Goal: Navigation & Orientation: Go to known website

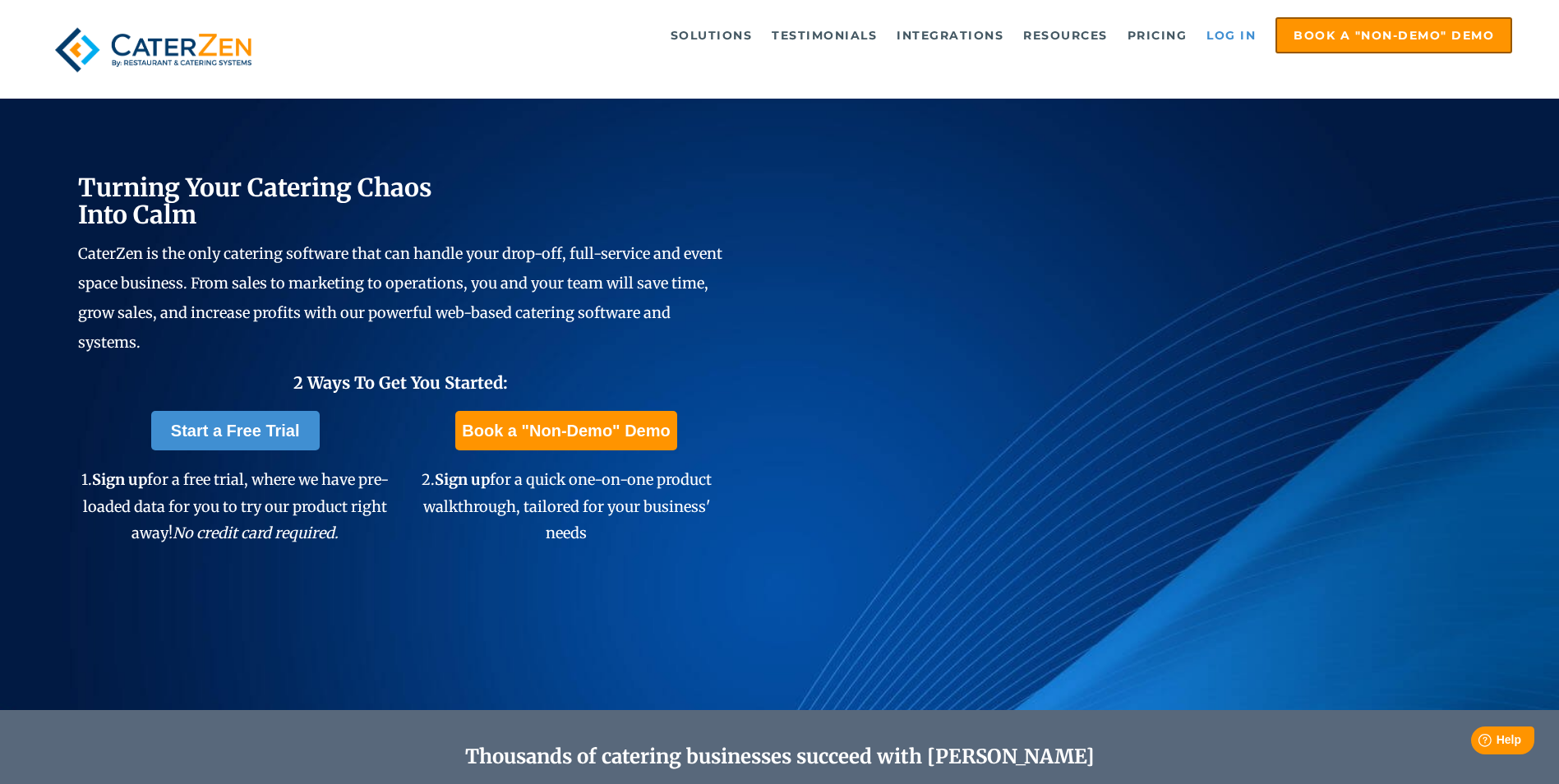
click at [1238, 43] on link "Log in" at bounding box center [1232, 35] width 66 height 33
click at [1234, 34] on link "Log in" at bounding box center [1232, 35] width 66 height 33
click at [1244, 25] on link "Log in" at bounding box center [1232, 35] width 66 height 33
